Goal: Information Seeking & Learning: Learn about a topic

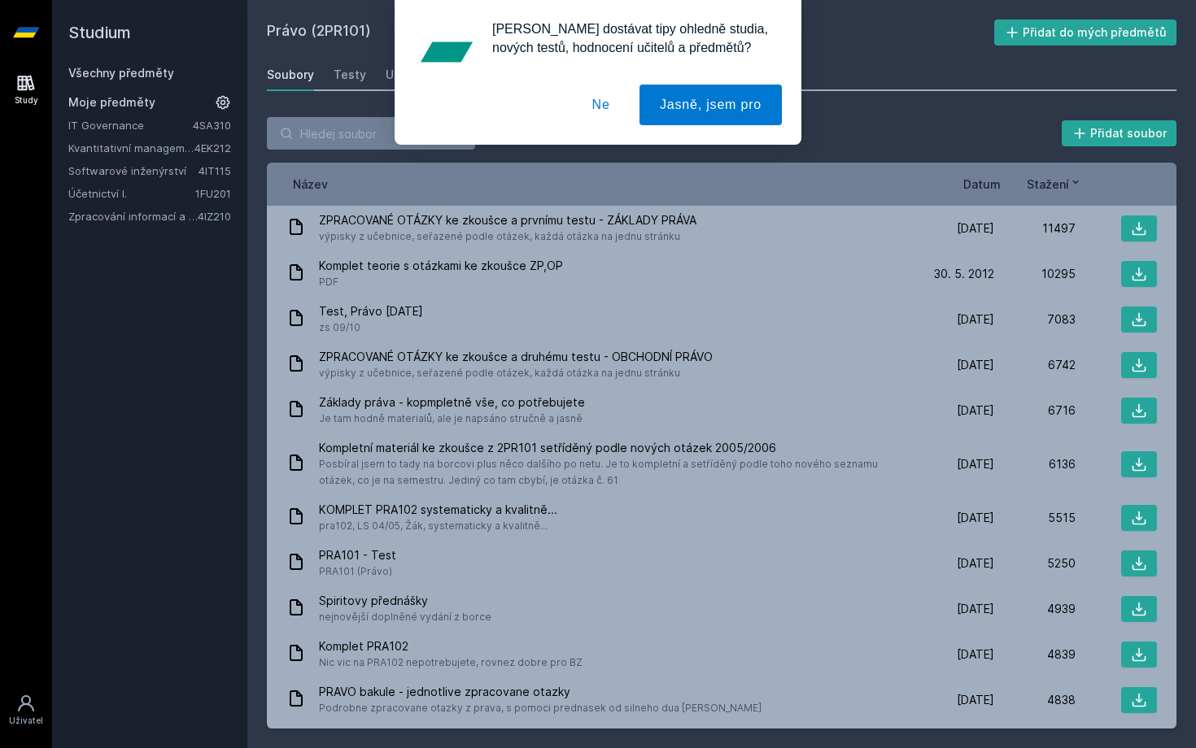
click at [114, 146] on link "Kvantitativní management" at bounding box center [131, 148] width 126 height 16
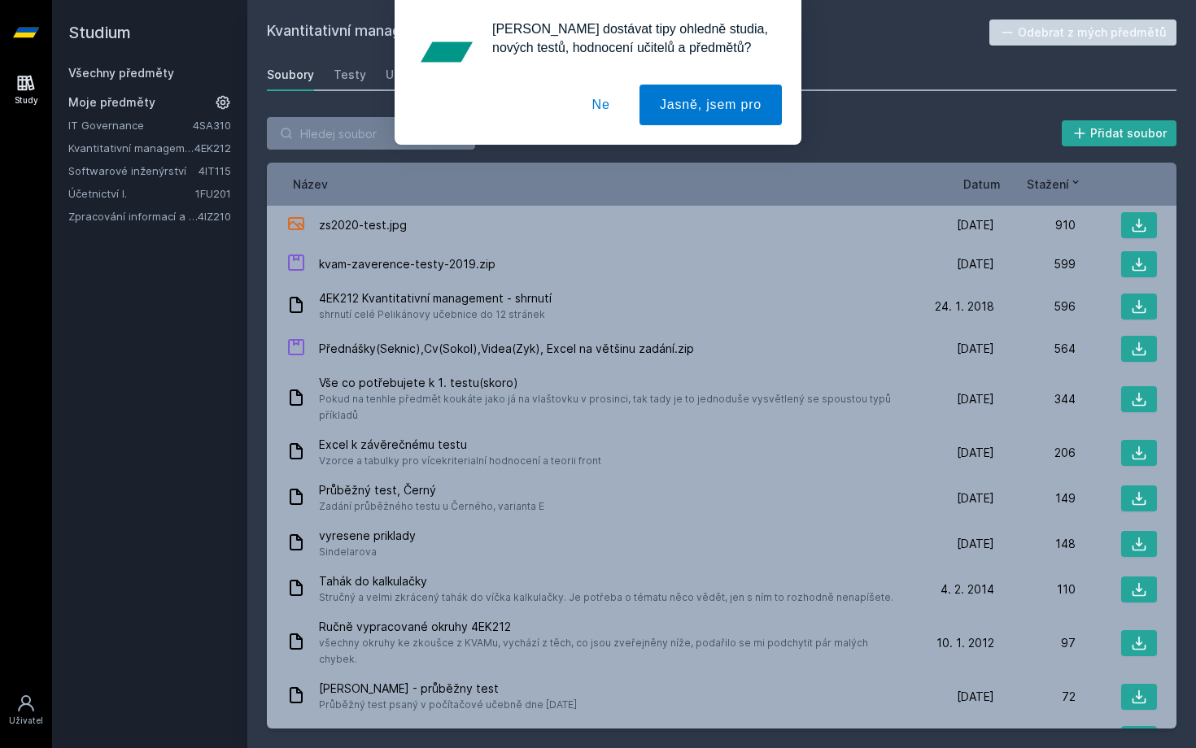
click at [616, 107] on button "Ne" at bounding box center [601, 105] width 59 height 41
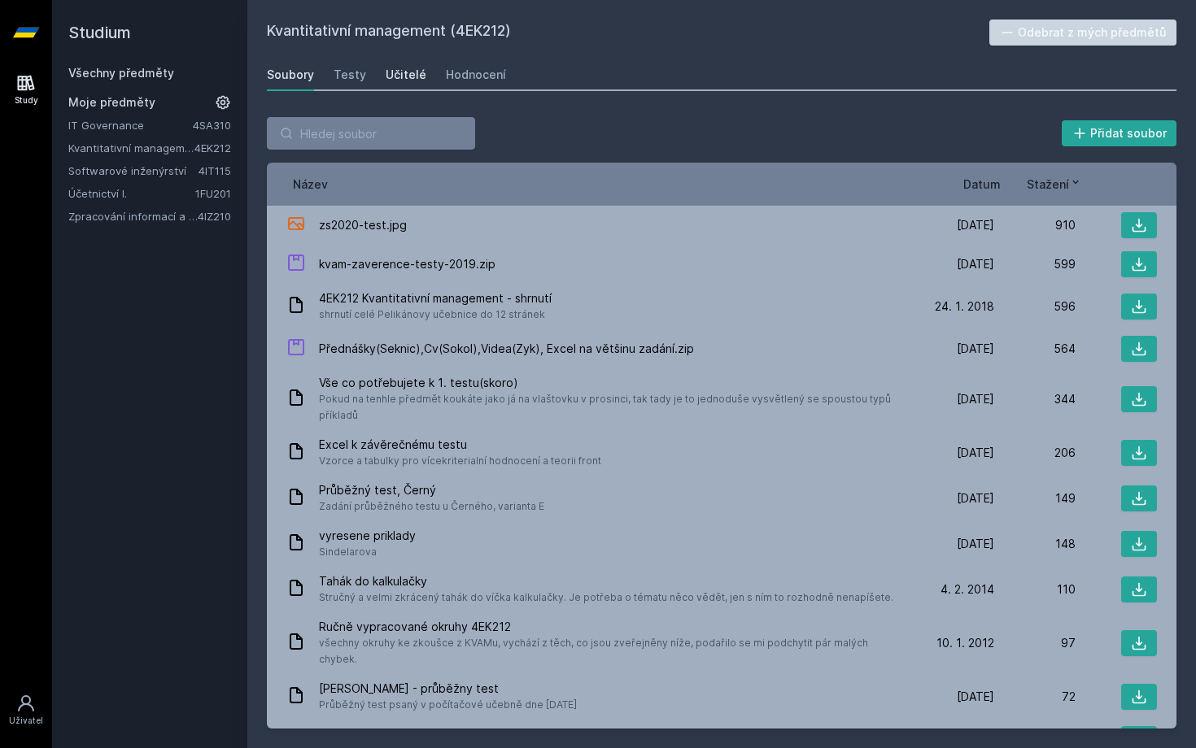
click at [404, 69] on div "Učitelé" at bounding box center [406, 75] width 41 height 16
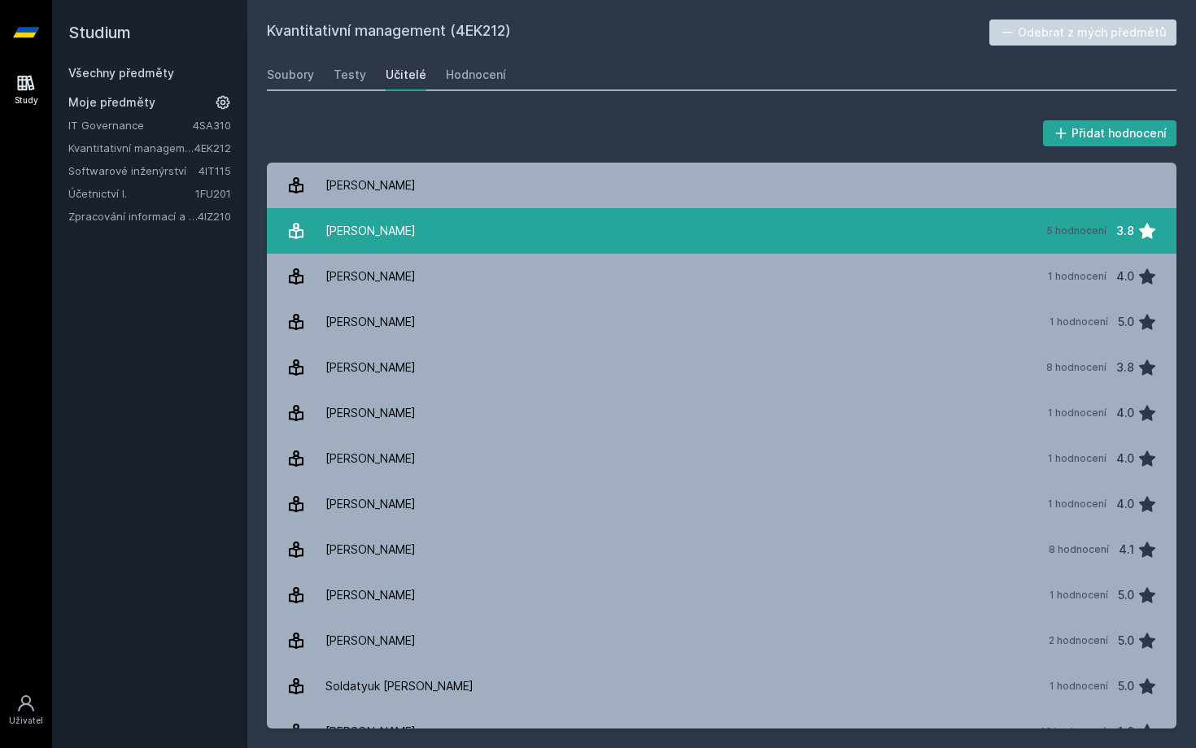
click at [494, 238] on link "[PERSON_NAME] 5 hodnocení 3.8" at bounding box center [722, 231] width 910 height 46
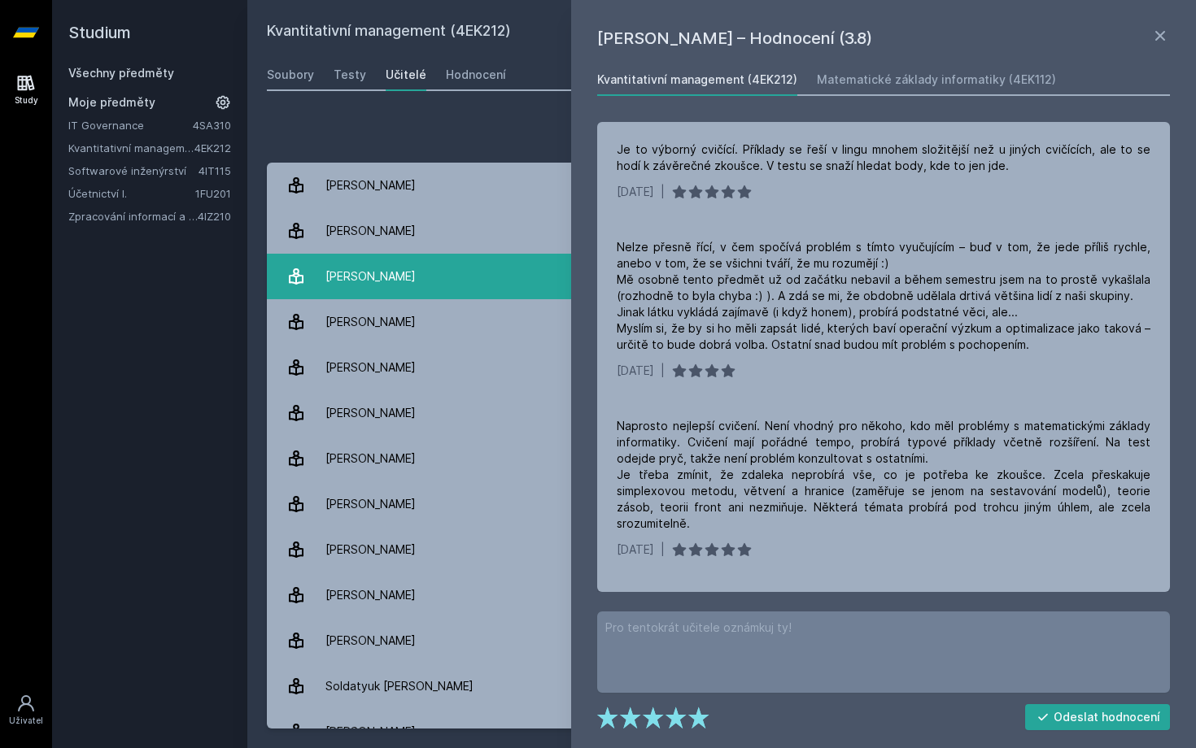
click at [465, 280] on link "[PERSON_NAME] 1 hodnocení 4.0" at bounding box center [722, 277] width 910 height 46
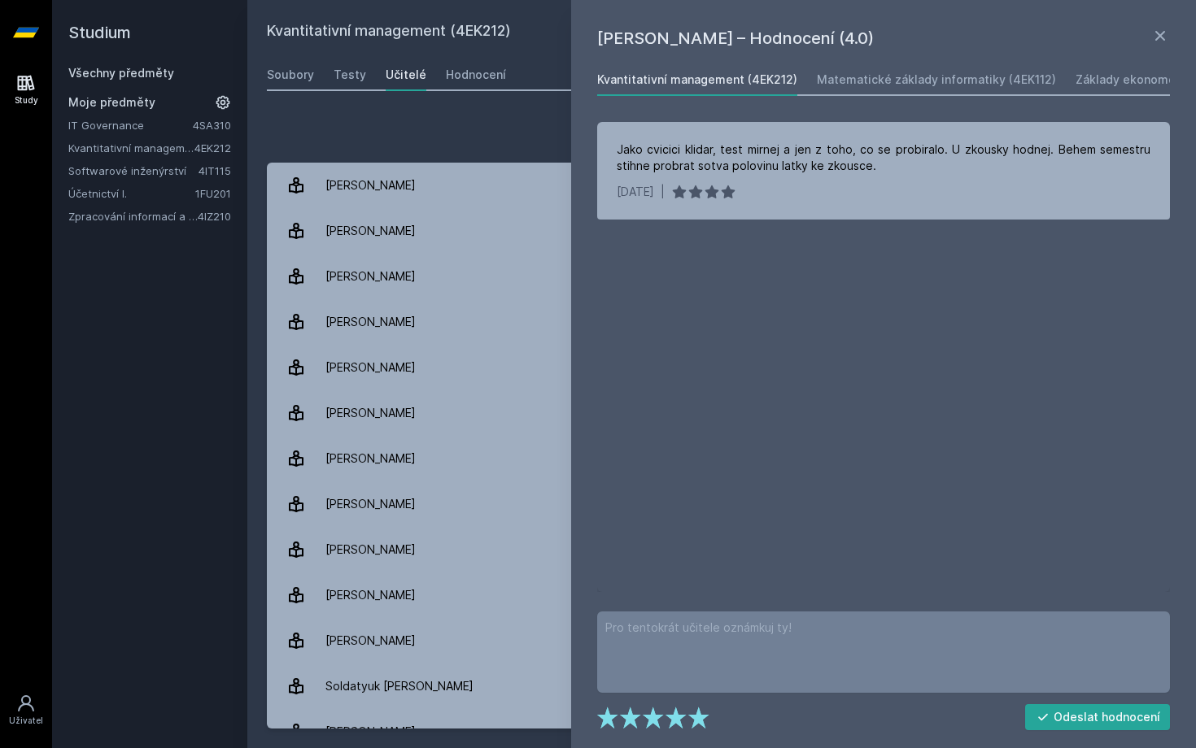
click at [1159, 50] on link at bounding box center [1160, 38] width 20 height 24
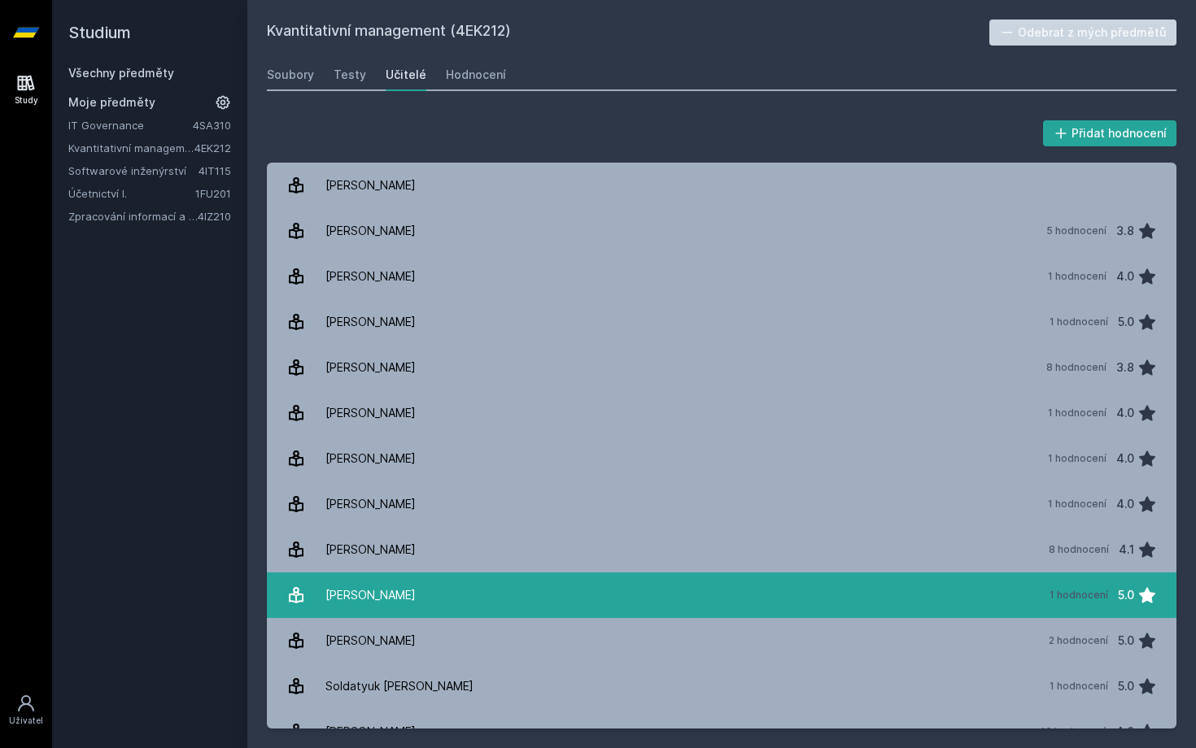
click at [725, 593] on link "[PERSON_NAME] 1 hodnocení 5.0" at bounding box center [722, 596] width 910 height 46
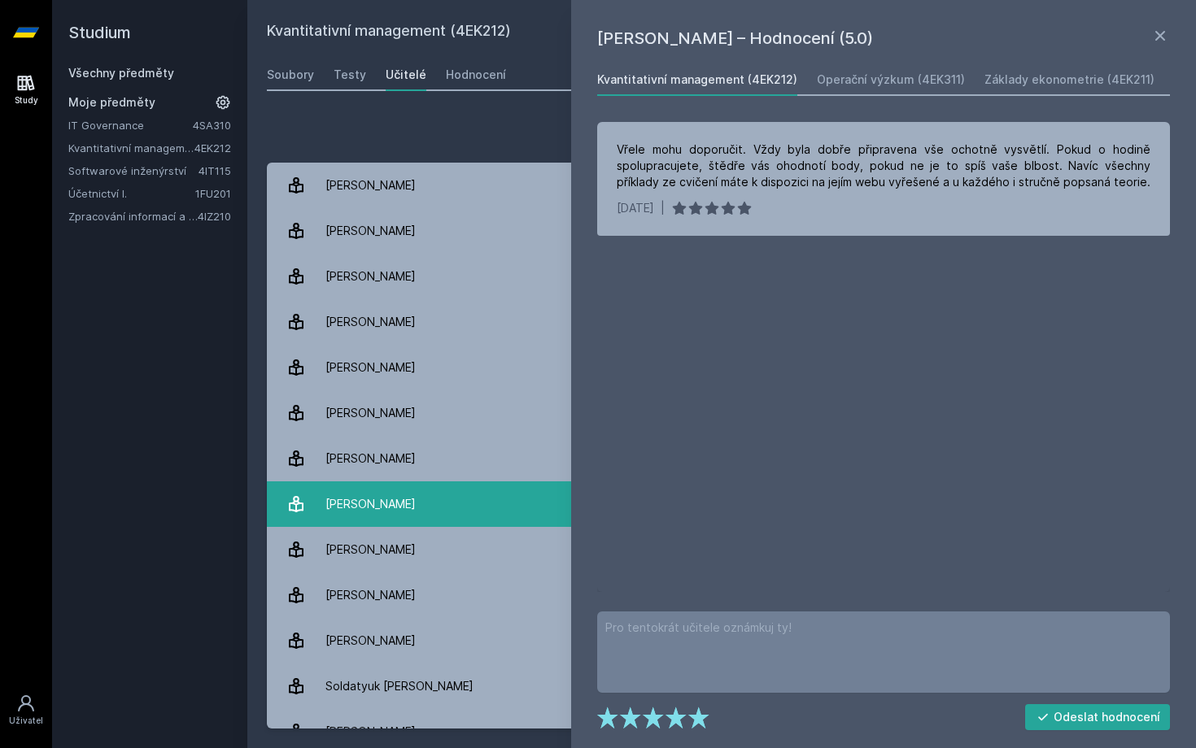
click at [467, 488] on link "Kopa [PERSON_NAME] 1 hodnocení 4.0" at bounding box center [722, 505] width 910 height 46
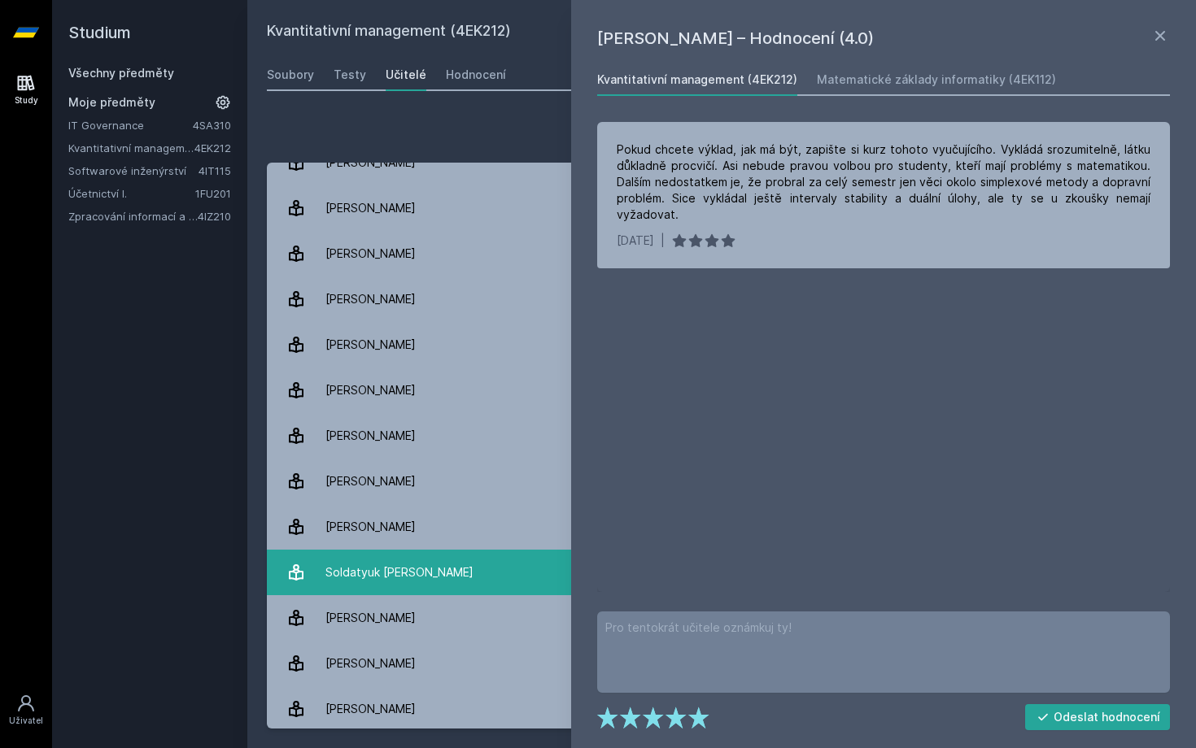
scroll to position [117, 0]
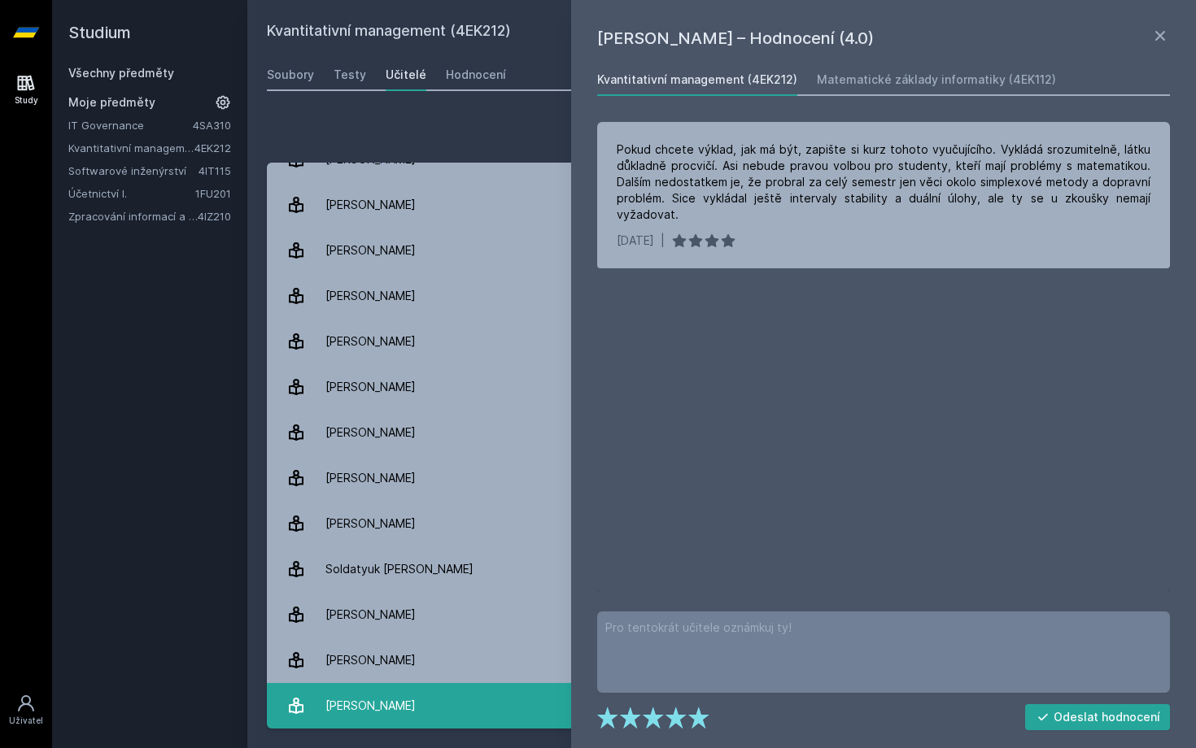
click at [387, 712] on div "[PERSON_NAME]" at bounding box center [370, 706] width 90 height 33
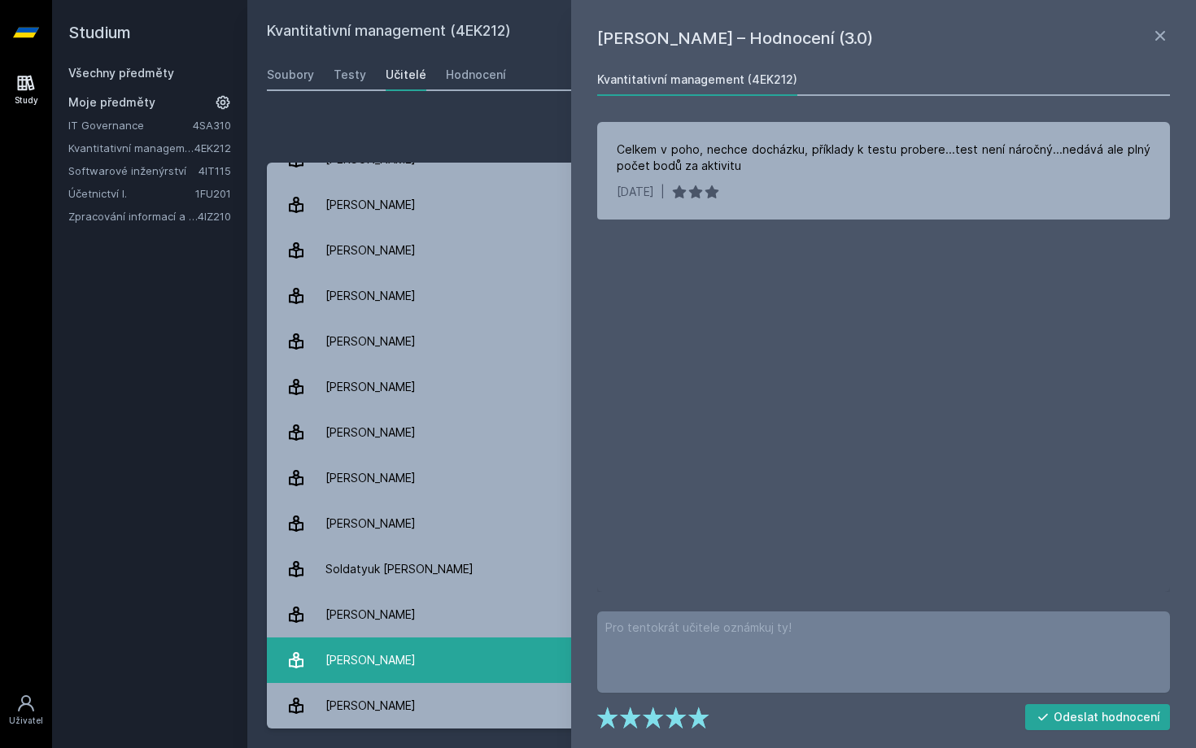
click at [385, 679] on link "[PERSON_NAME] 1 hodnocení 1.0" at bounding box center [722, 661] width 910 height 46
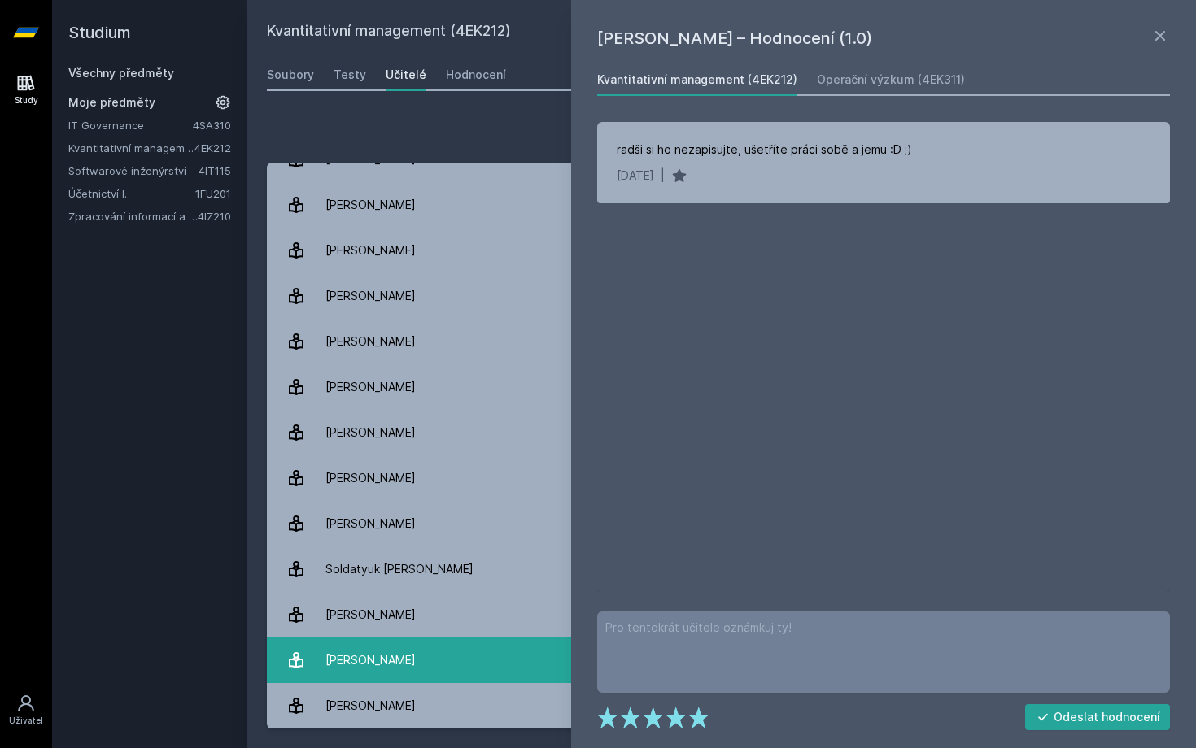
click at [390, 644] on div "[PERSON_NAME]" at bounding box center [370, 660] width 90 height 33
click at [380, 662] on div "[PERSON_NAME]" at bounding box center [370, 660] width 90 height 33
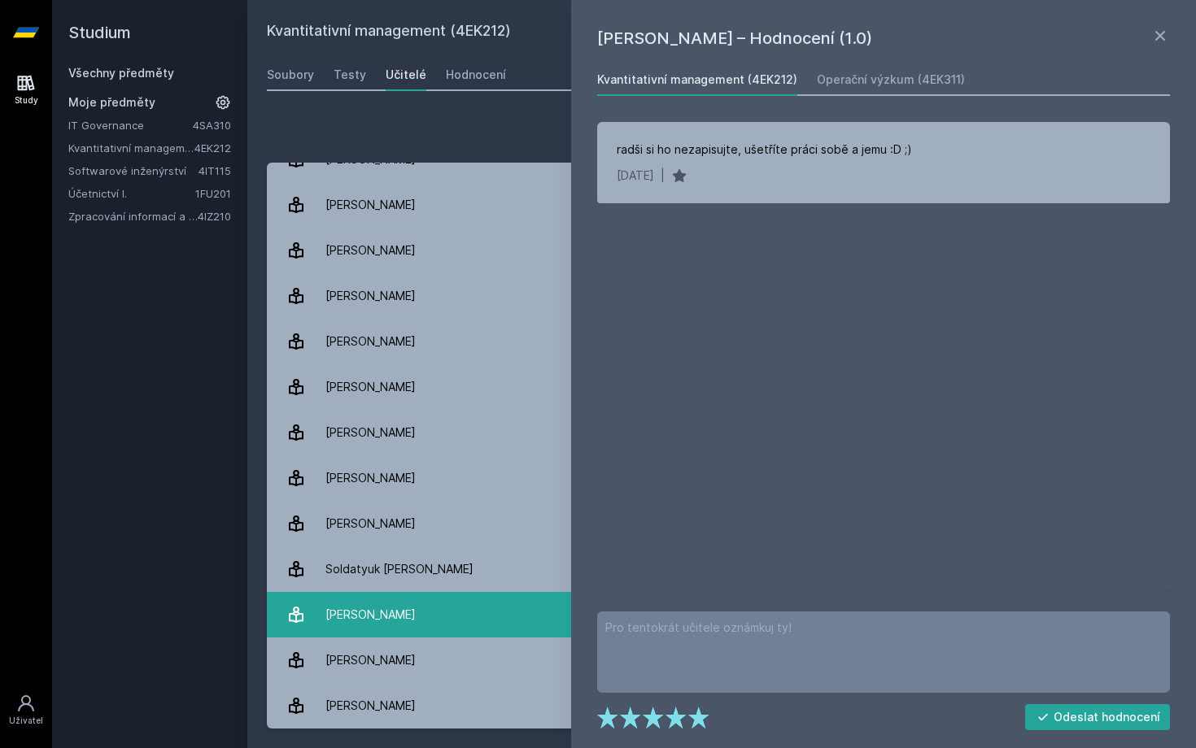
click at [386, 628] on div "[PERSON_NAME]" at bounding box center [370, 615] width 90 height 33
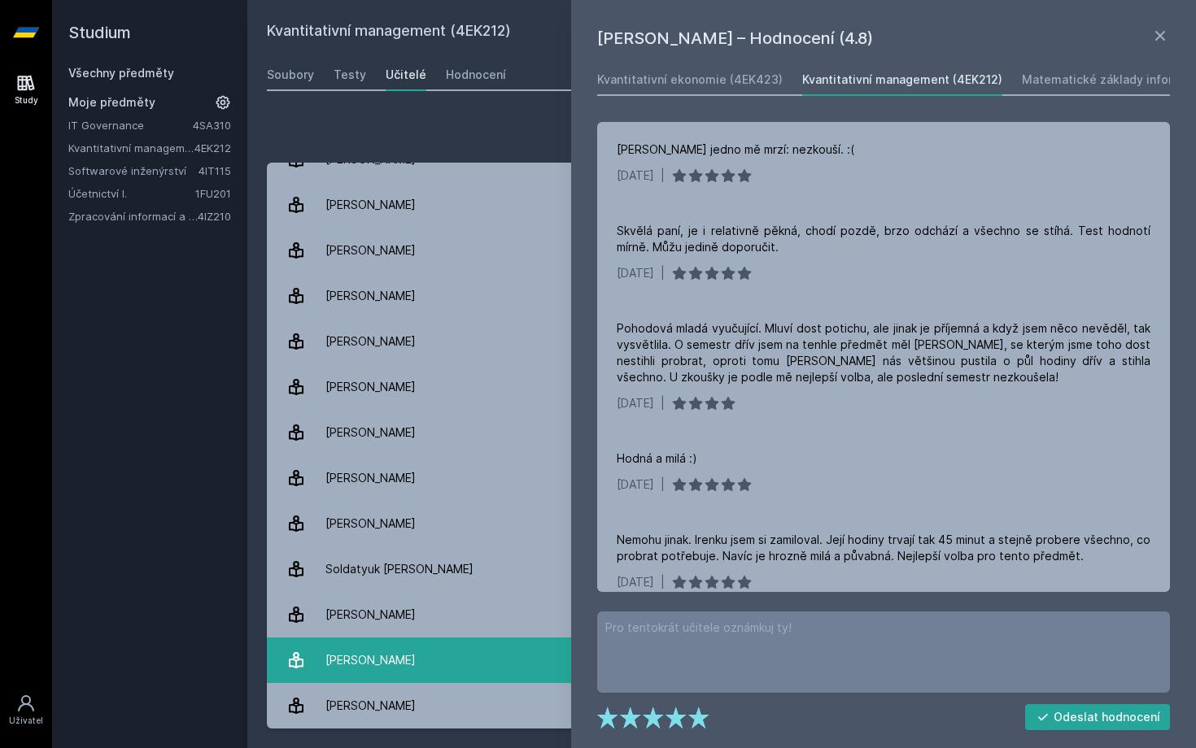
click at [356, 653] on div "[PERSON_NAME]" at bounding box center [370, 660] width 90 height 33
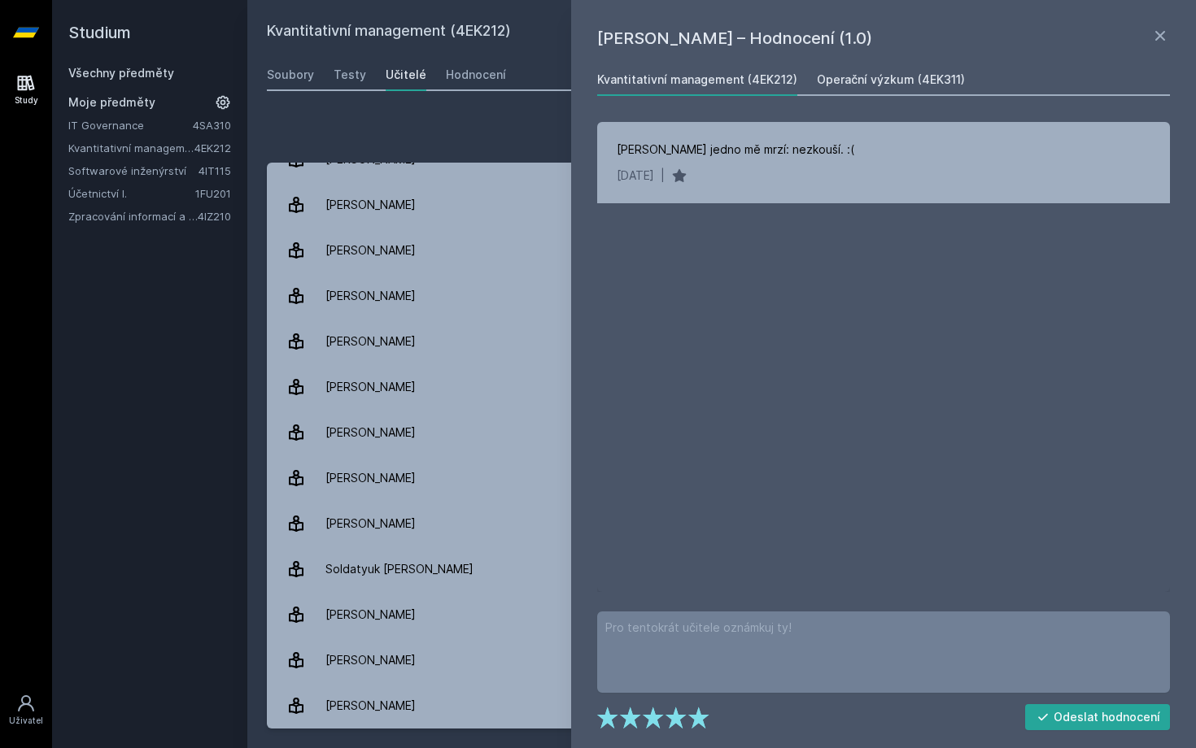
click at [910, 81] on div "Operační výzkum (4EK311)" at bounding box center [891, 80] width 148 height 16
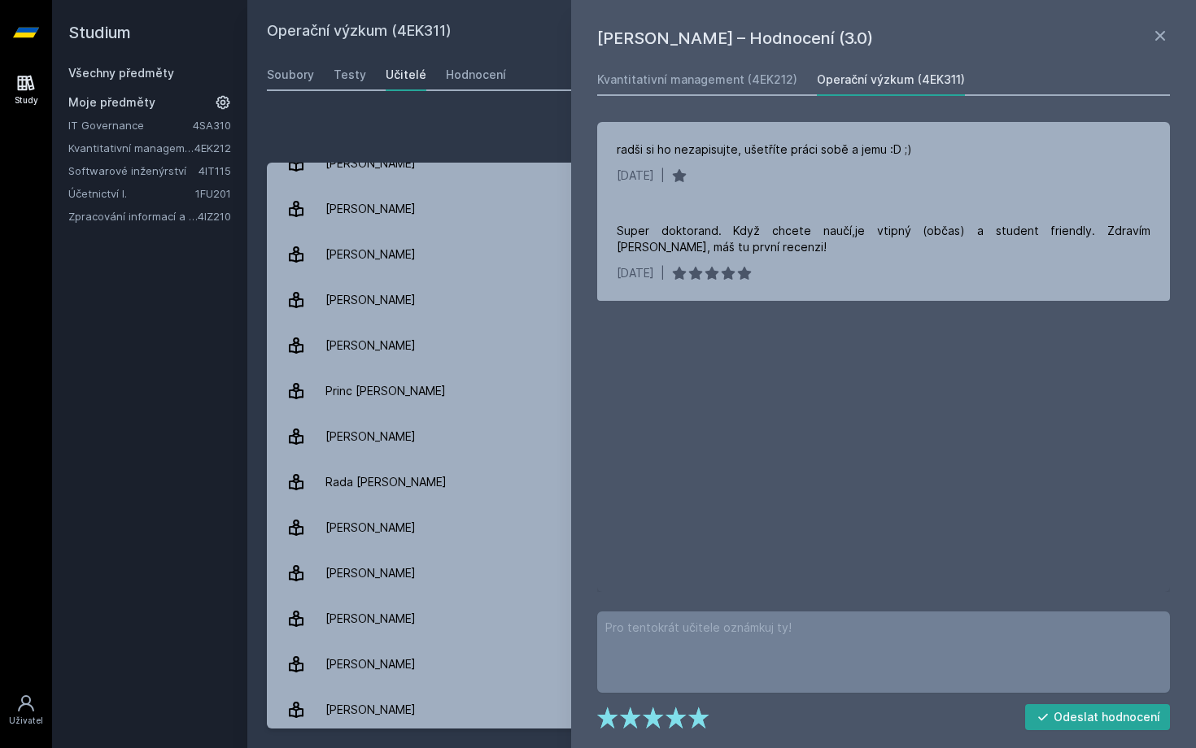
scroll to position [573, 0]
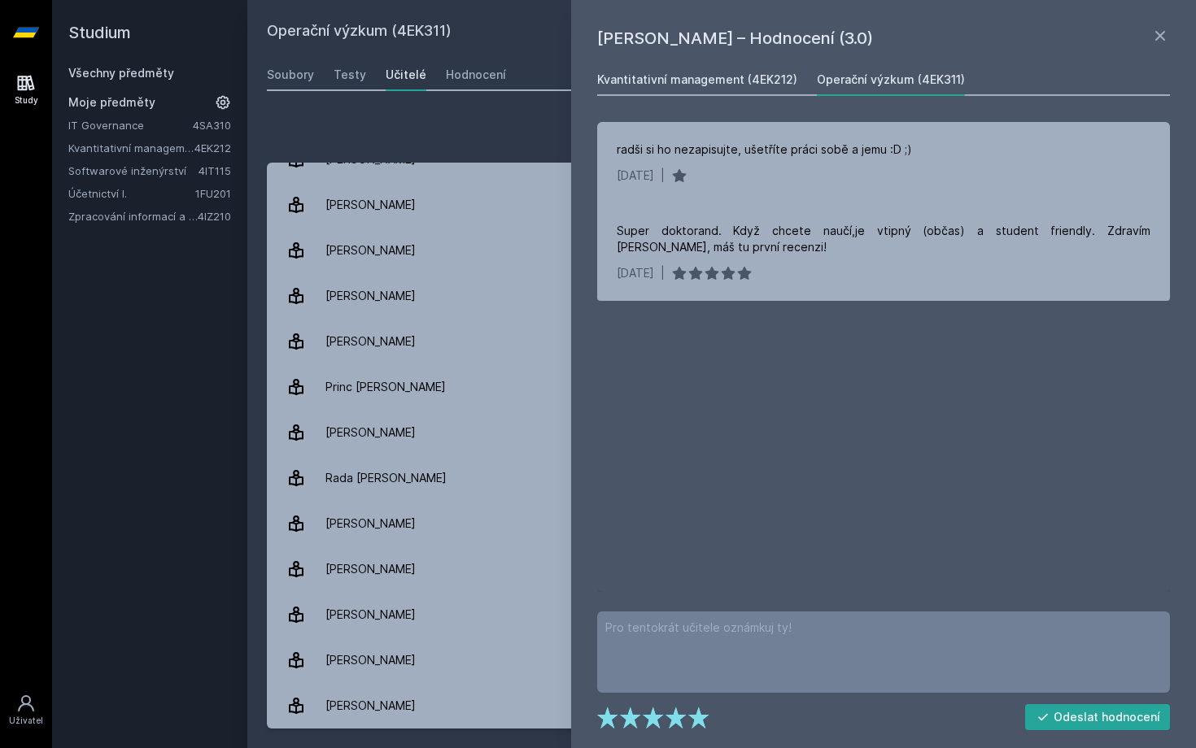
click at [687, 92] on link "Kvantitativní management (4EK212)" at bounding box center [697, 79] width 200 height 33
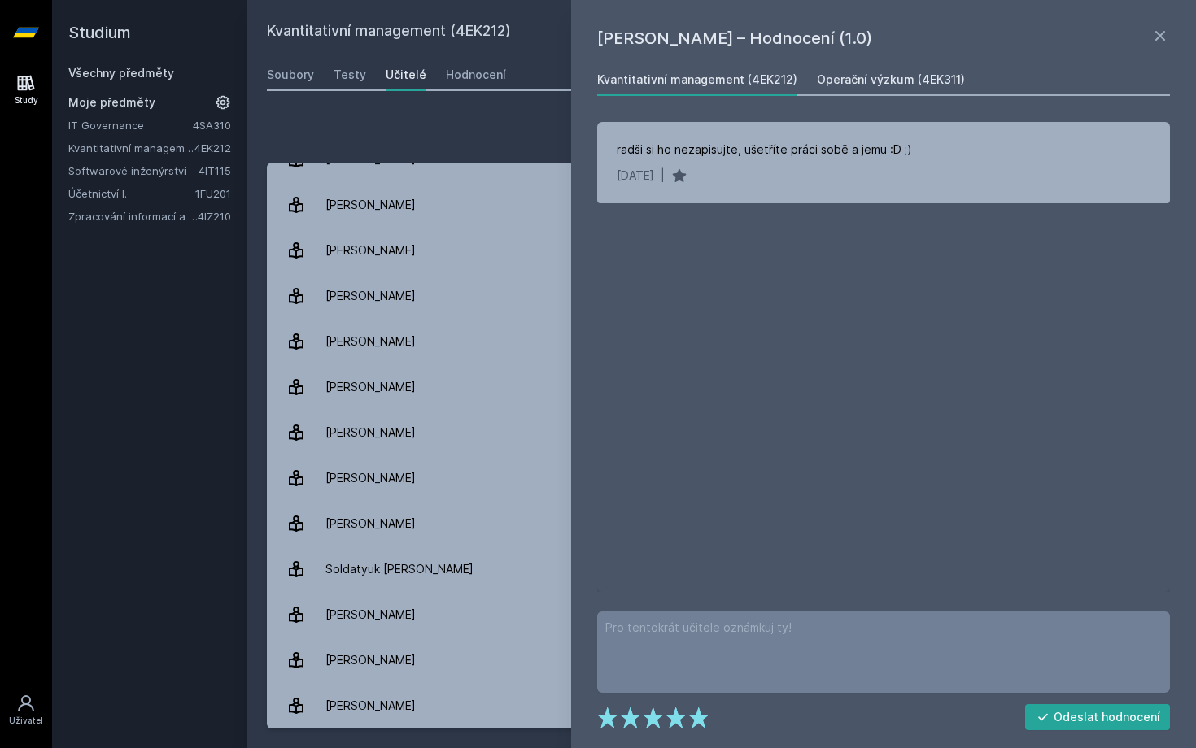
click at [817, 81] on div "Operační výzkum (4EK311)" at bounding box center [891, 80] width 148 height 16
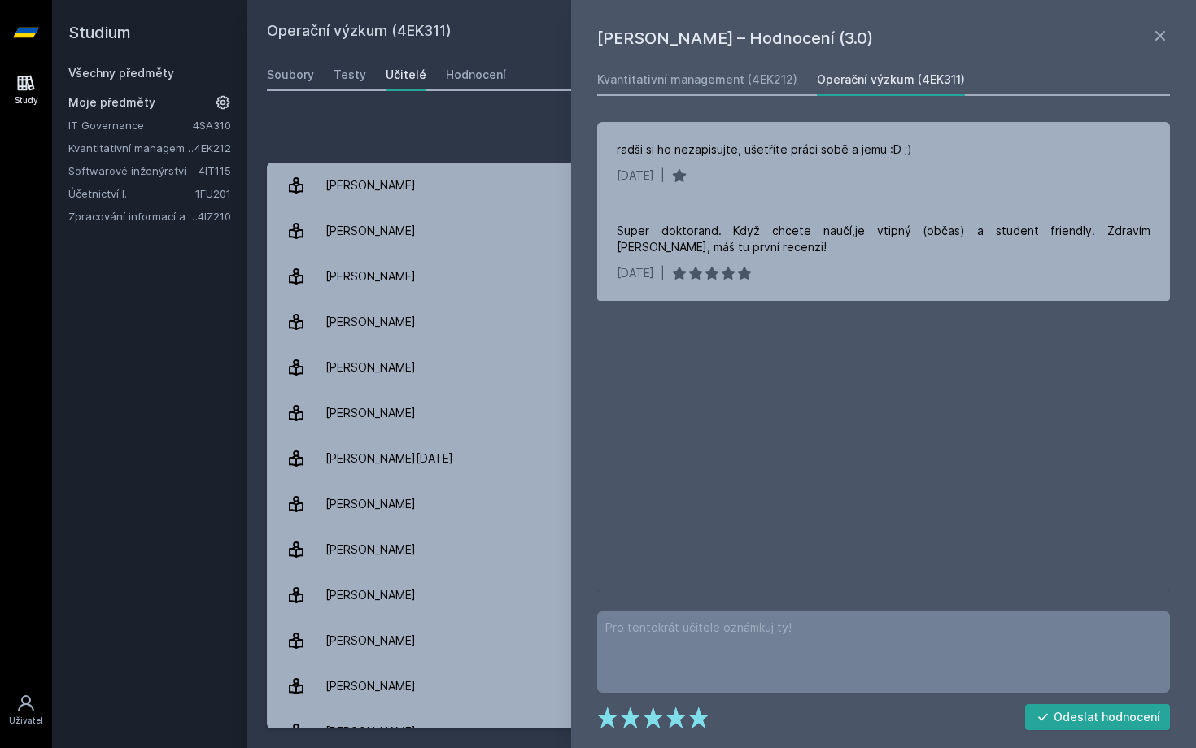
click at [705, 97] on div "Kvantitativní management (4EK212) Operační výzkum (4EK311) radši si ho nezapisu…" at bounding box center [883, 327] width 579 height 529
click at [710, 78] on div "Kvantitativní management (4EK212)" at bounding box center [697, 80] width 200 height 16
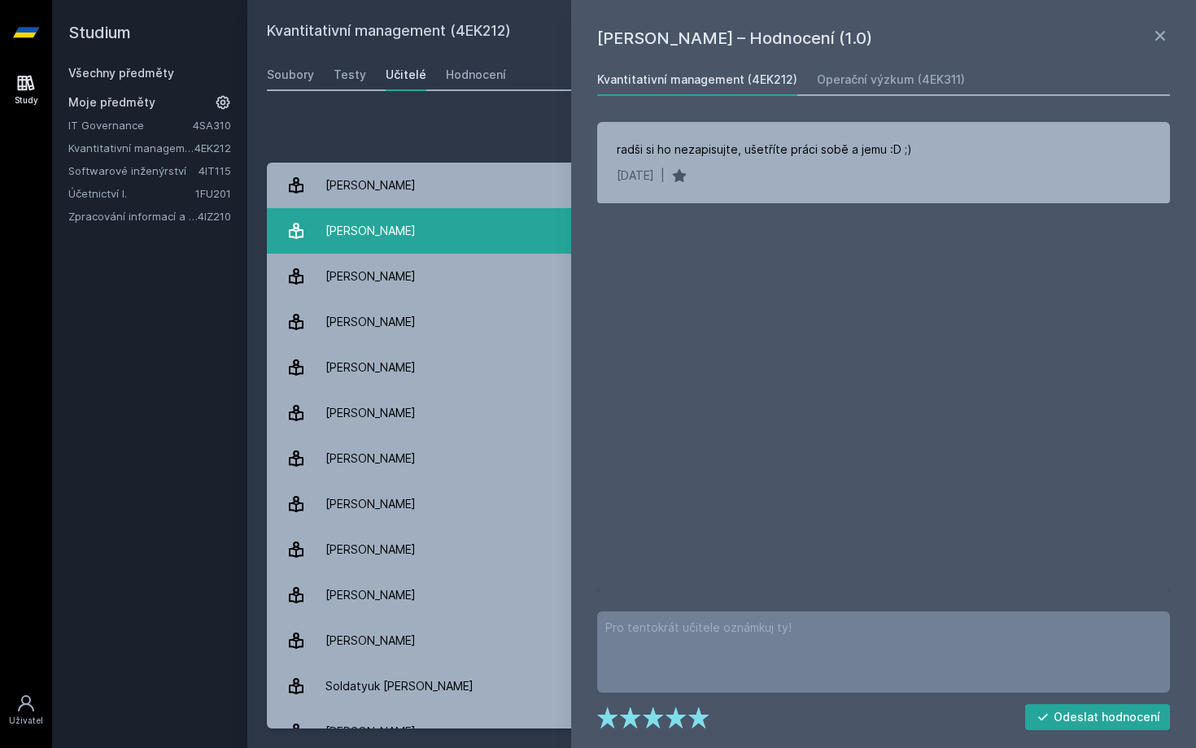
click at [408, 229] on link "[PERSON_NAME] 5 hodnocení 3.8" at bounding box center [722, 231] width 910 height 46
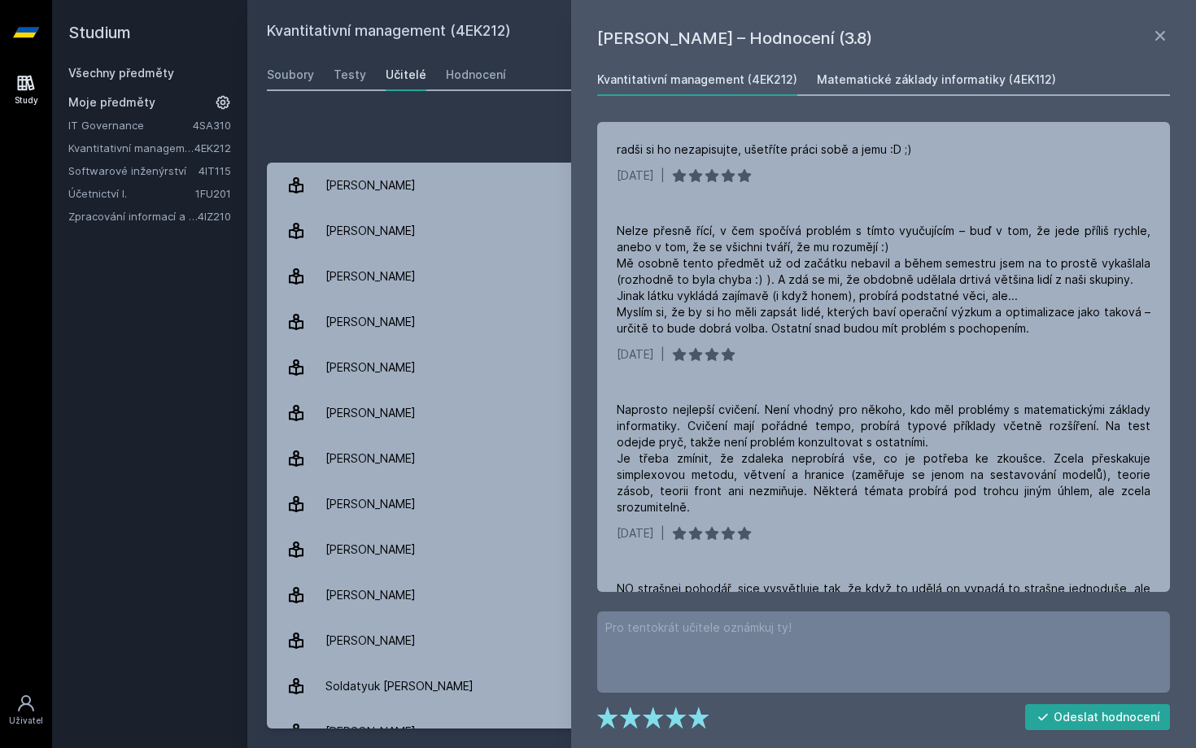
click at [898, 89] on link "Matematické základy informatiky (4EK112)" at bounding box center [936, 79] width 239 height 33
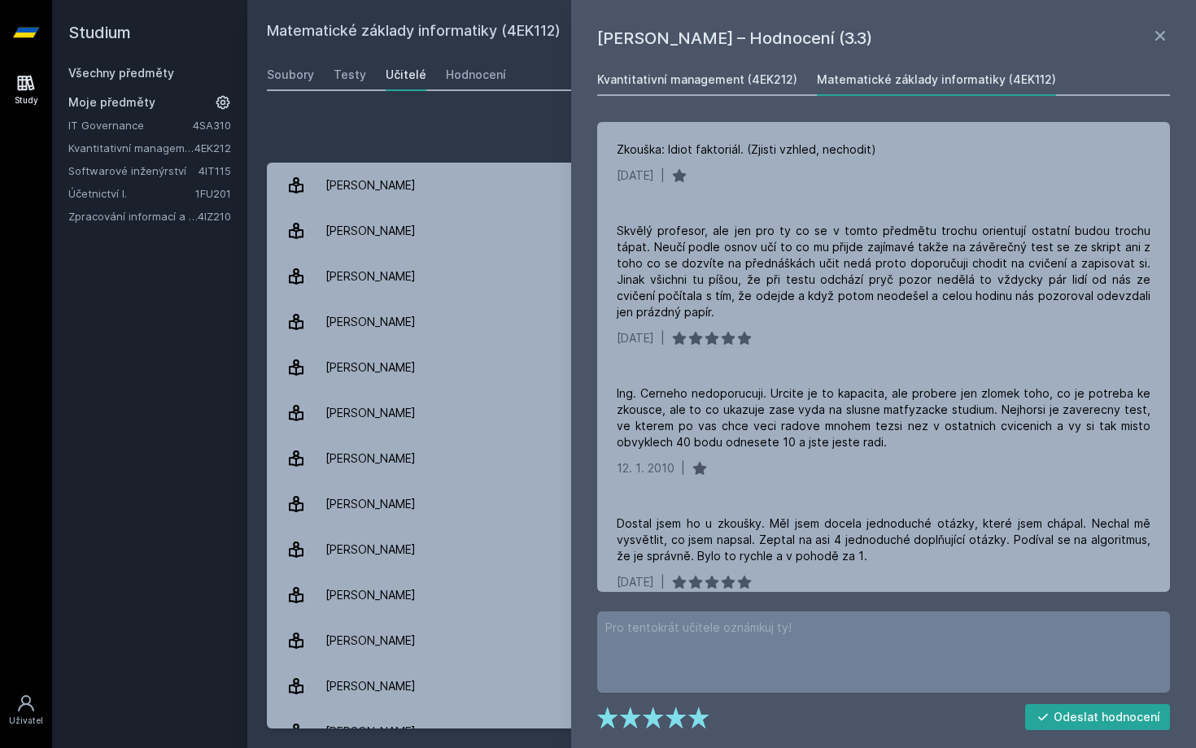
click at [729, 75] on div "Kvantitativní management (4EK212)" at bounding box center [697, 80] width 200 height 16
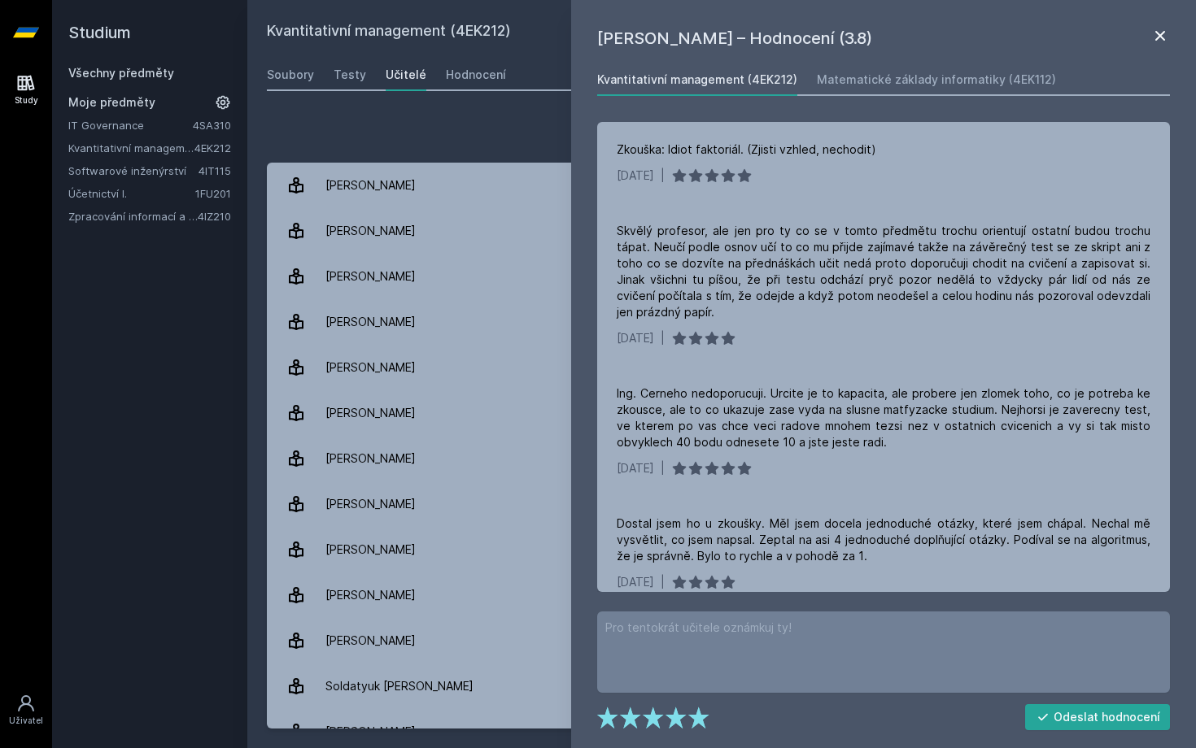
click at [1161, 33] on icon at bounding box center [1160, 36] width 20 height 20
